Goal: Task Accomplishment & Management: Manage account settings

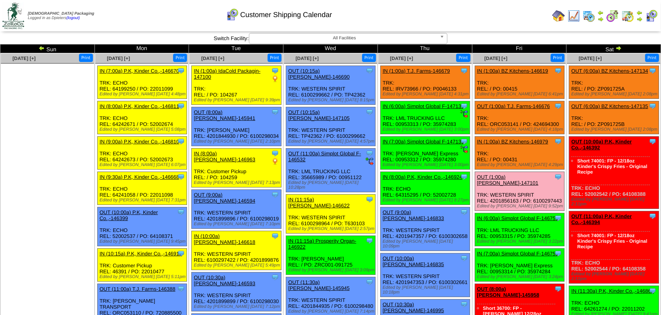
click at [72, 167] on ul at bounding box center [47, 123] width 93 height 119
click at [502, 24] on td "Print All" at bounding box center [359, 16] width 380 height 30
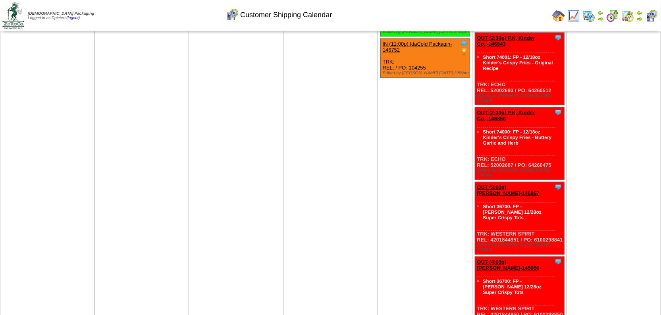
scroll to position [1156, 0]
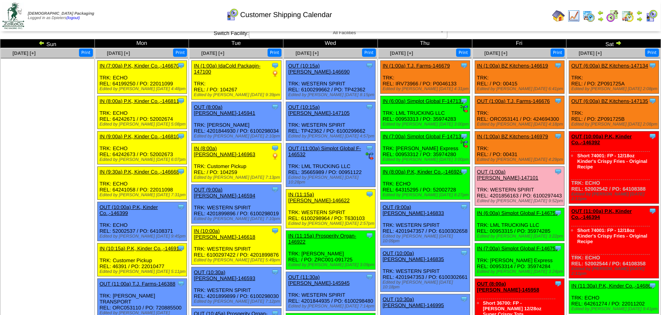
scroll to position [0, 0]
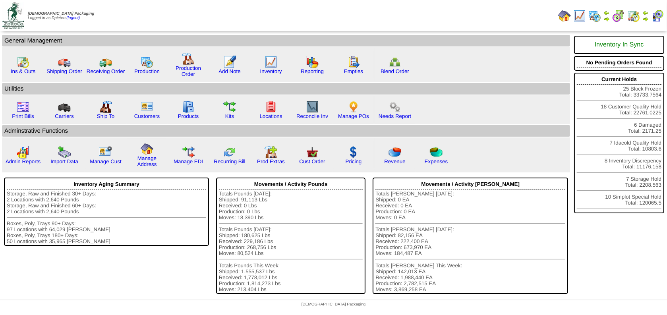
click at [579, 17] on img at bounding box center [579, 16] width 13 height 13
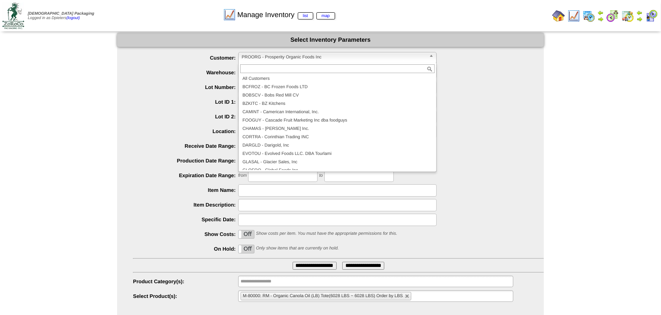
click at [272, 56] on span "PROORG - Prosperity Organic Foods Inc" at bounding box center [334, 57] width 184 height 10
click at [291, 135] on li "CORTRA - Corinthian Trading INC" at bounding box center [337, 137] width 195 height 8
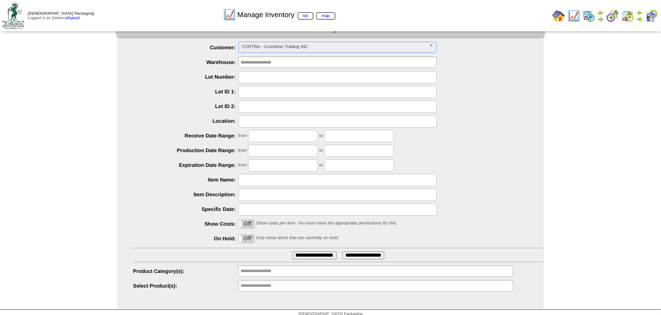
scroll to position [15, 0]
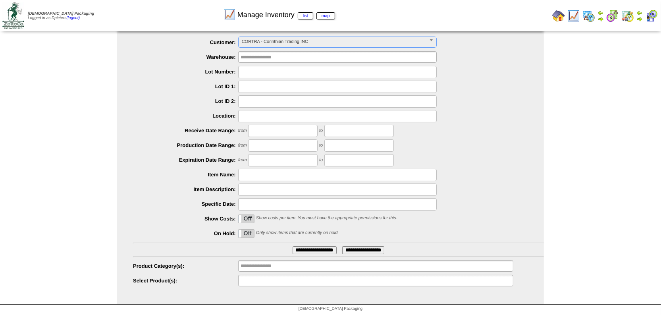
click at [254, 283] on input "text" at bounding box center [266, 281] width 51 height 10
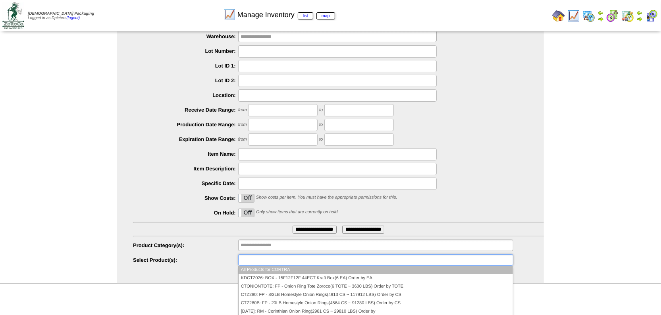
scroll to position [0, 0]
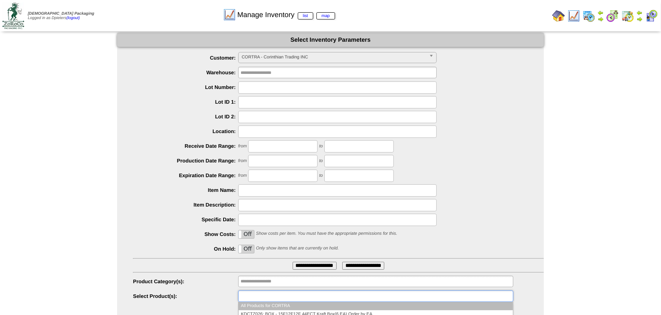
type input "**********"
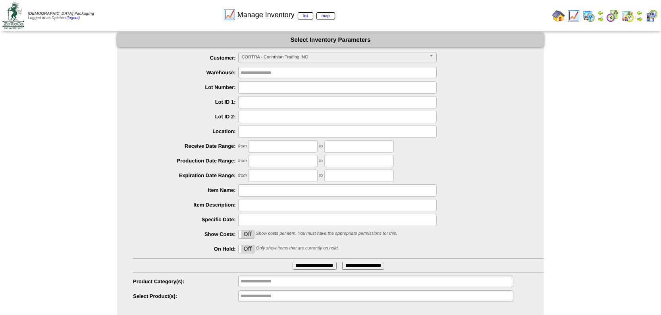
click at [558, 14] on img at bounding box center [559, 16] width 13 height 13
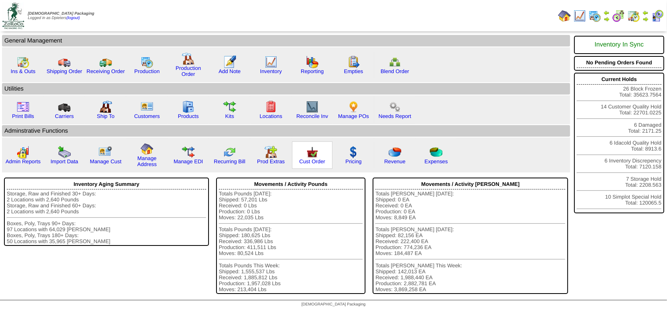
click at [315, 151] on img at bounding box center [312, 152] width 13 height 13
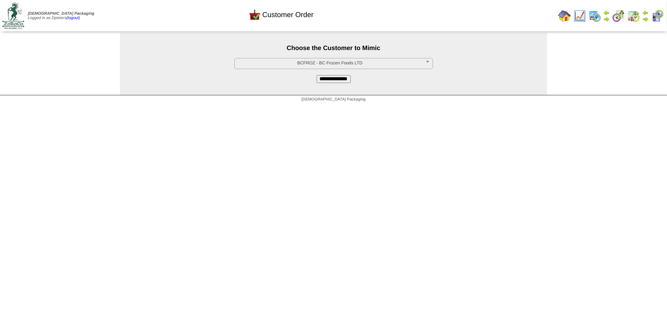
click at [298, 64] on span "BCFROZ - BC Frozen Foods LTD" at bounding box center [330, 63] width 184 height 10
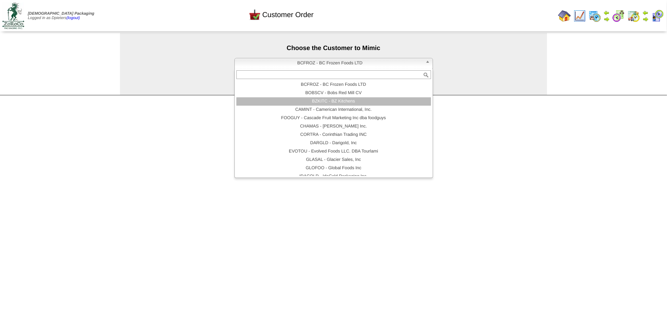
click at [306, 100] on li "BZKITC - BZ Kitchens" at bounding box center [333, 101] width 195 height 8
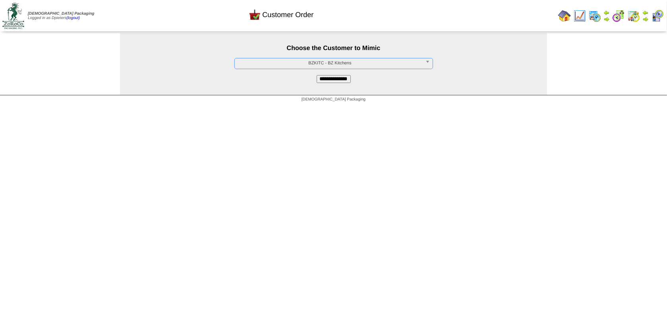
click at [327, 83] on input "**********" at bounding box center [334, 79] width 34 height 8
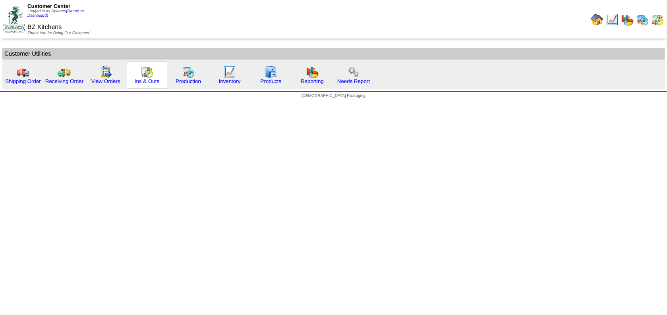
click at [149, 72] on img at bounding box center [147, 72] width 13 height 13
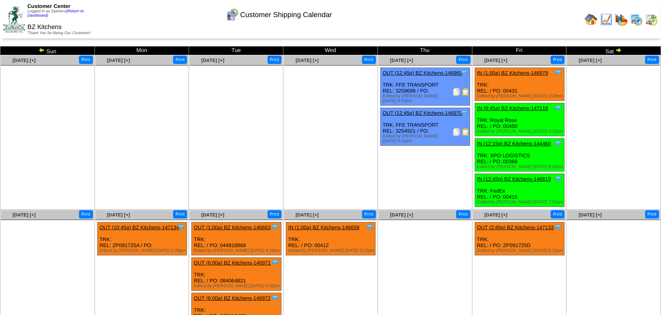
click at [527, 70] on link "IN (1:00a) BZ Kitchens-146979" at bounding box center [513, 73] width 71 height 6
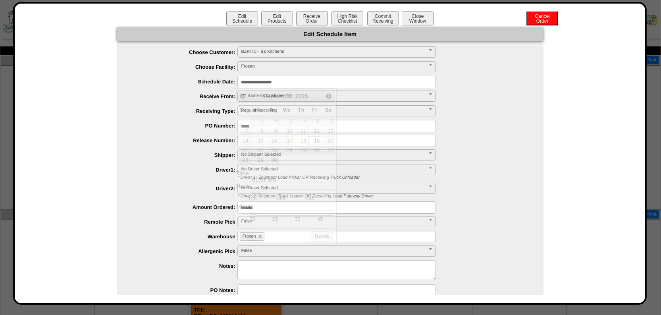
click at [282, 82] on input "**********" at bounding box center [337, 82] width 199 height 12
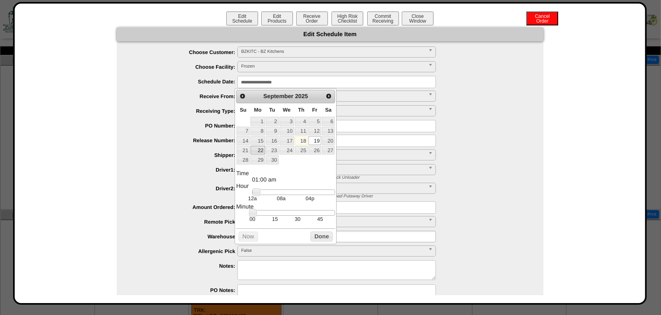
click at [256, 149] on link "22" at bounding box center [258, 150] width 14 height 9
click at [285, 152] on link "24" at bounding box center [287, 150] width 15 height 9
type input "**********"
click at [324, 240] on button "Done" at bounding box center [322, 237] width 22 height 10
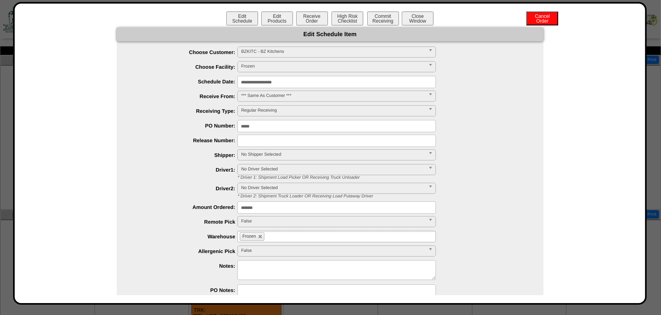
click at [153, 220] on label "Remote Pick" at bounding box center [185, 222] width 105 height 6
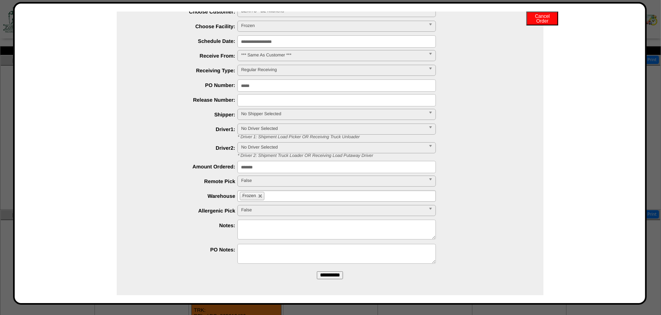
scroll to position [42, 0]
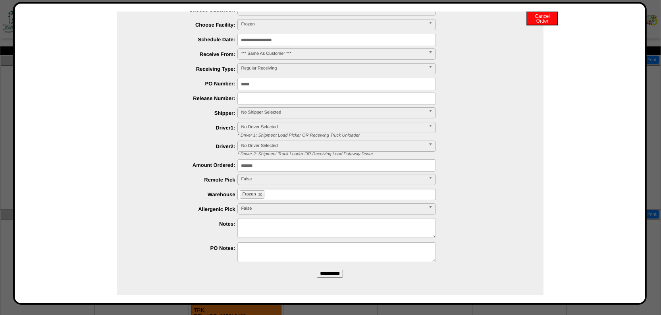
click at [326, 271] on input "**********" at bounding box center [330, 274] width 26 height 8
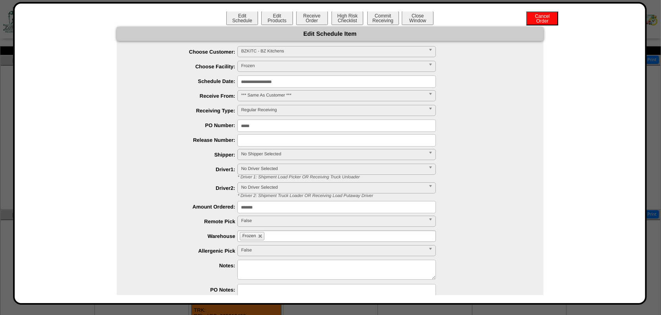
scroll to position [0, 0]
click at [421, 17] on button "Close Window" at bounding box center [418, 19] width 32 height 14
